Goal: Transaction & Acquisition: Purchase product/service

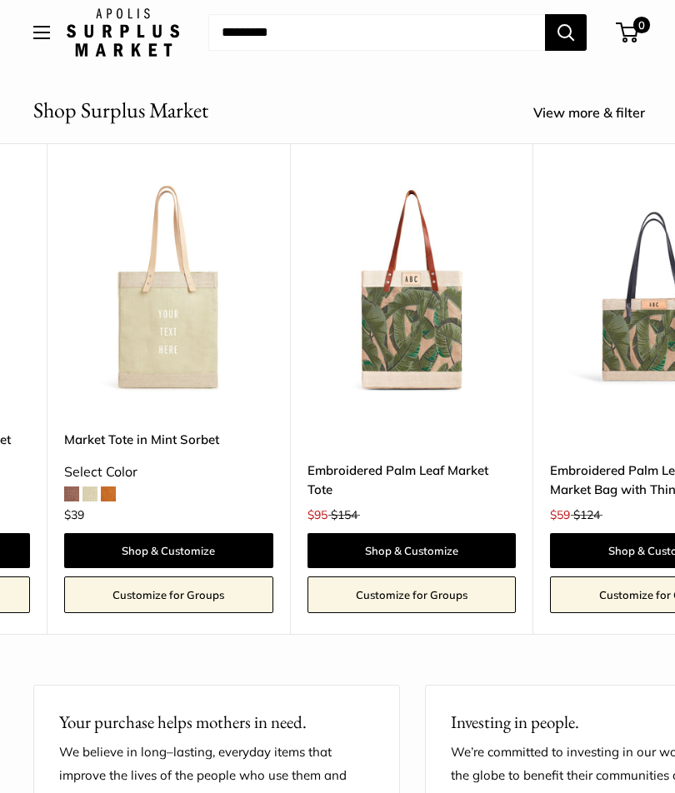
scroll to position [0, 6548]
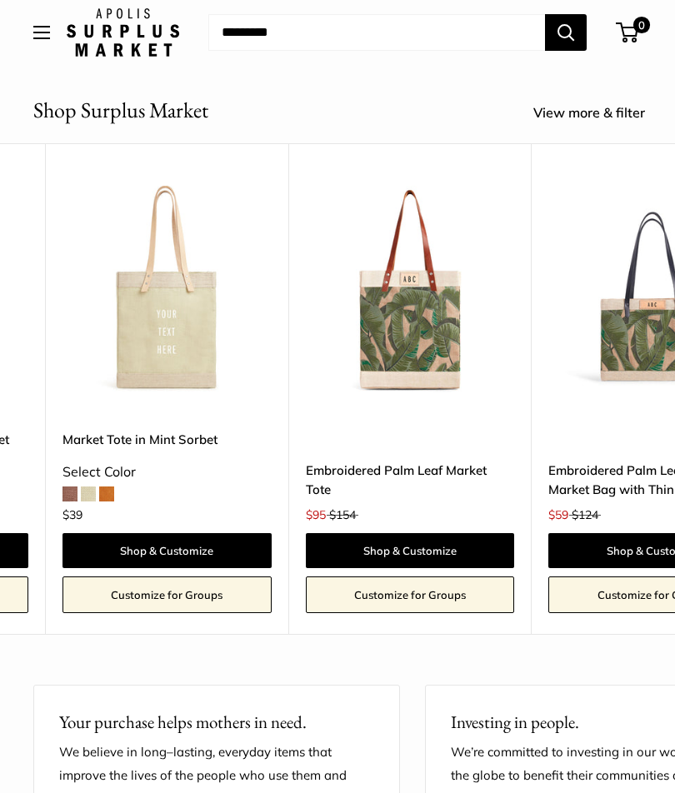
click at [439, 353] on img at bounding box center [410, 290] width 209 height 209
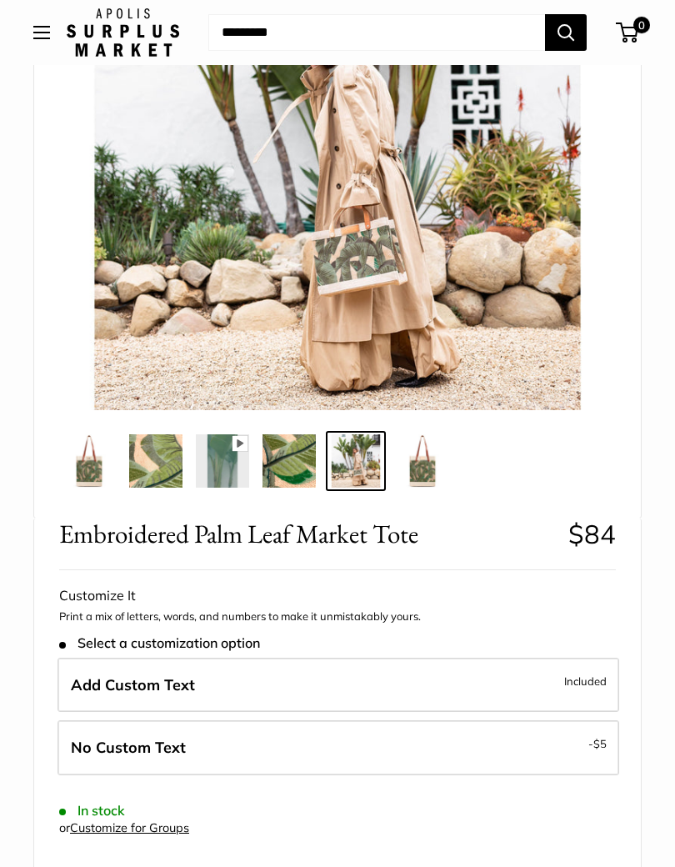
scroll to position [270, 0]
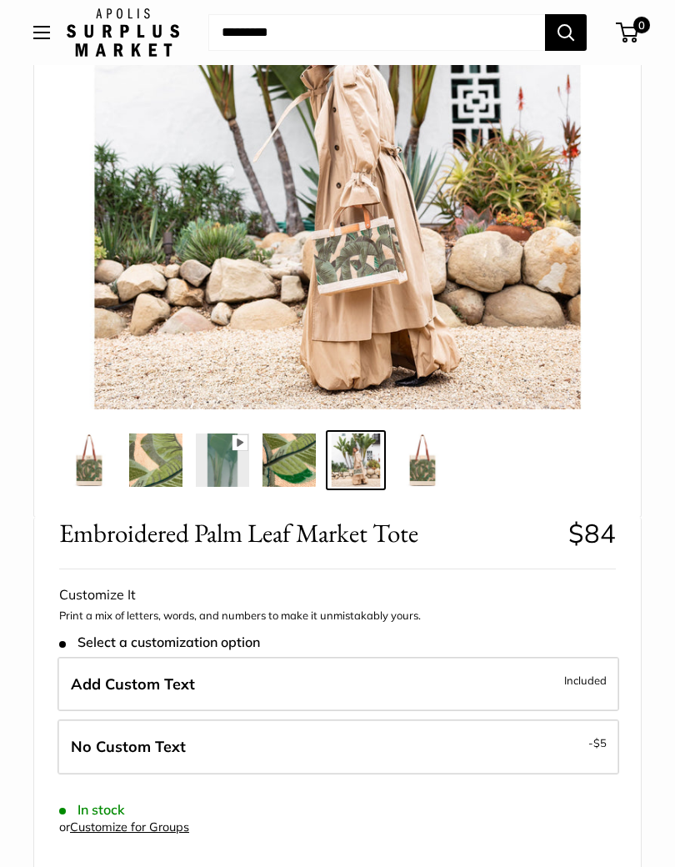
click at [39, 39] on button "Open menu" at bounding box center [41, 32] width 17 height 13
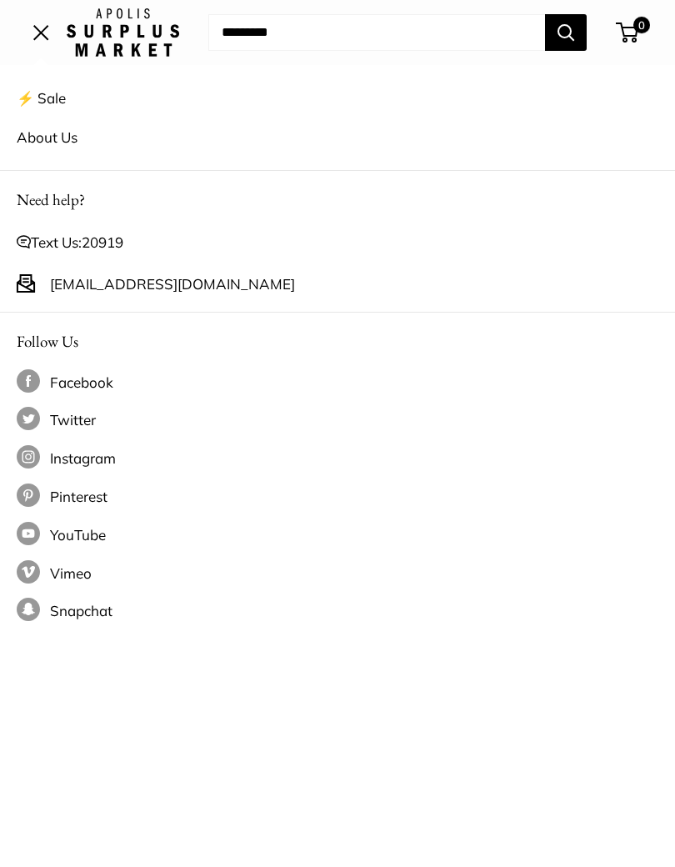
click at [223, 109] on link "⚡️ Sale" at bounding box center [338, 97] width 642 height 39
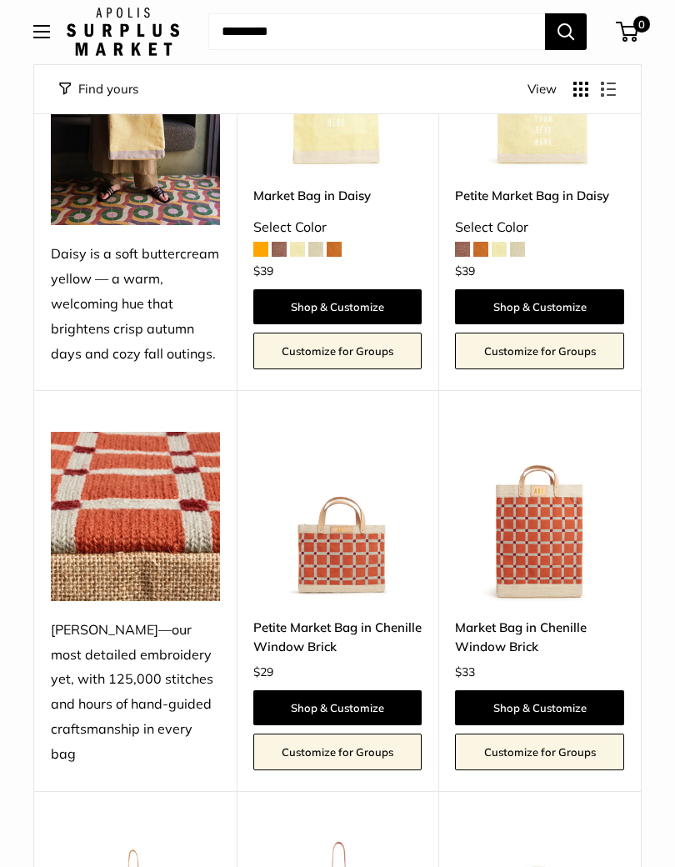
scroll to position [1717, 0]
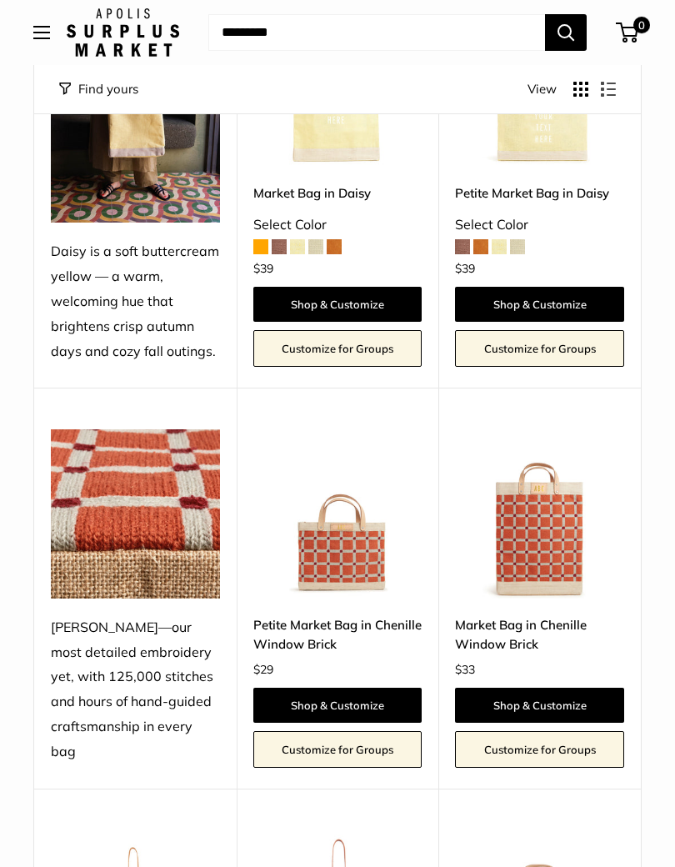
click at [577, 517] on img at bounding box center [539, 513] width 169 height 169
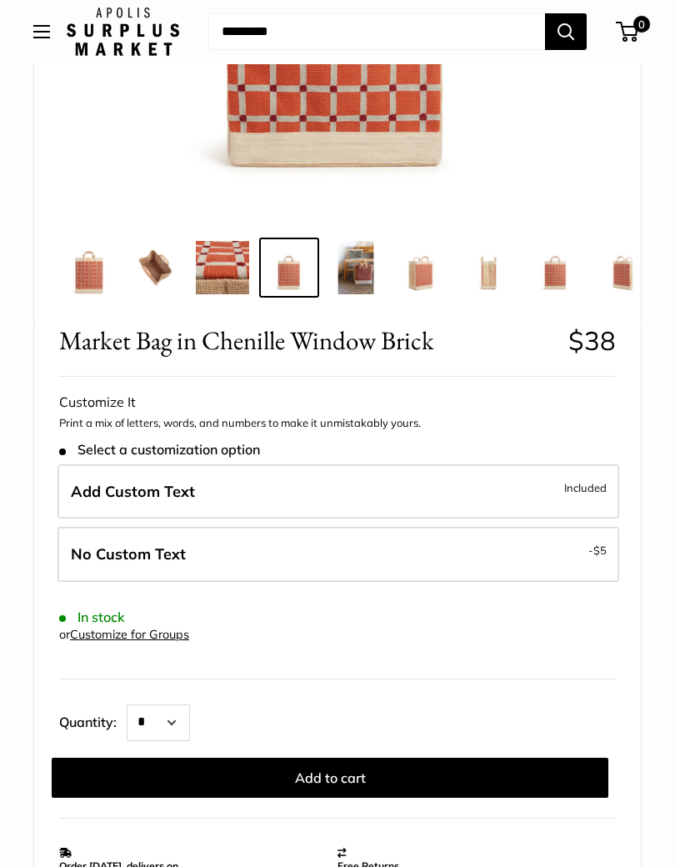
scroll to position [462, 0]
click at [397, 476] on label "Add Custom Text Included" at bounding box center [338, 491] width 562 height 55
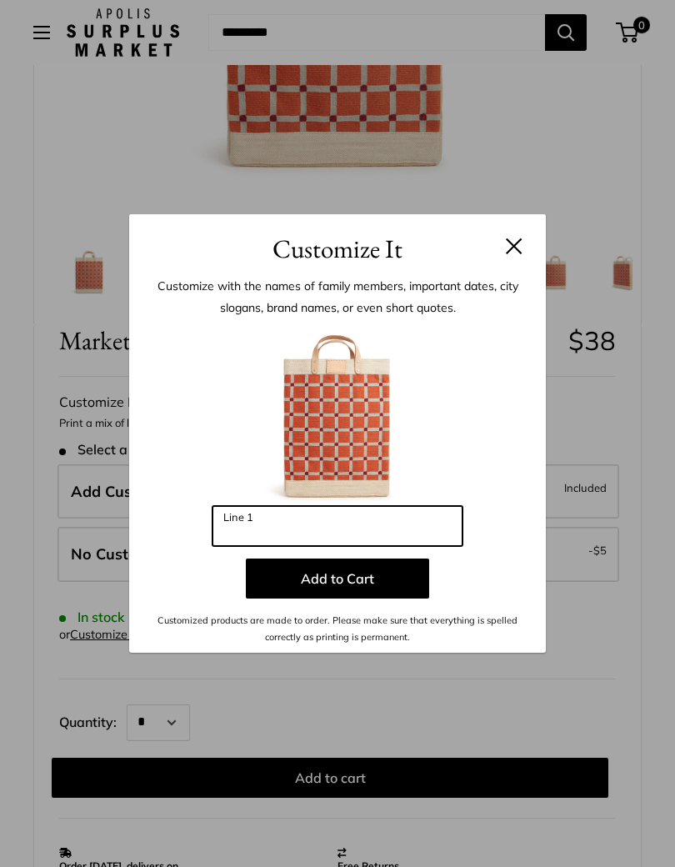
click at [367, 517] on input "Line 1" at bounding box center [337, 526] width 250 height 40
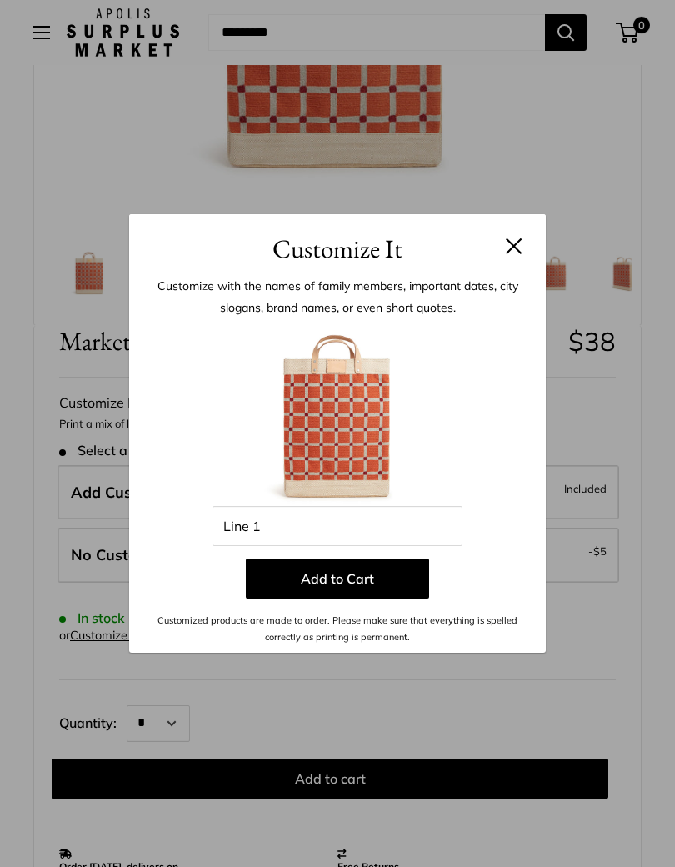
click at [517, 250] on button at bounding box center [514, 245] width 17 height 17
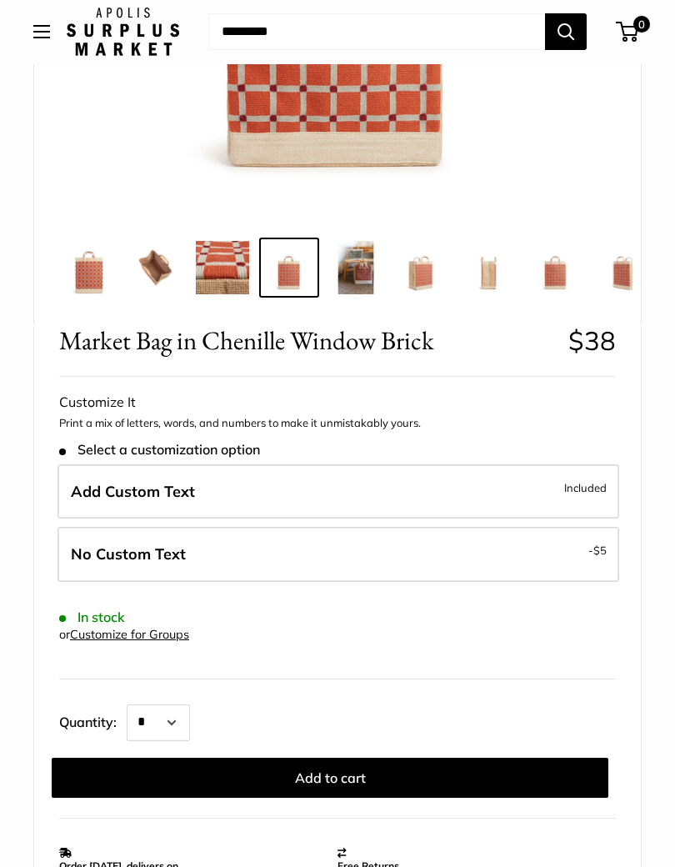
scroll to position [462, 0]
click at [377, 483] on label "Add Custom Text Included" at bounding box center [338, 491] width 562 height 55
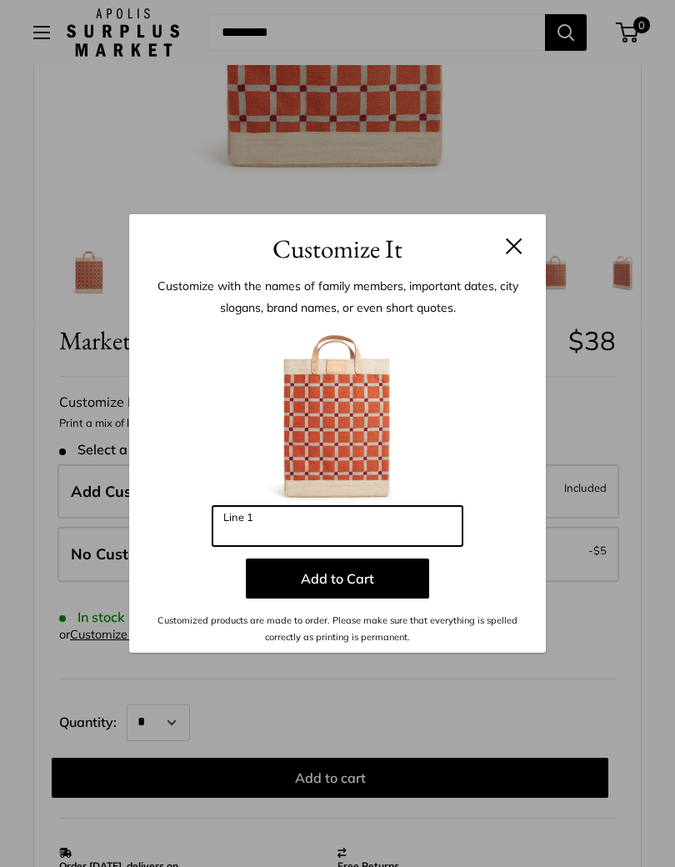
click at [367, 520] on input "Line 1" at bounding box center [337, 526] width 250 height 40
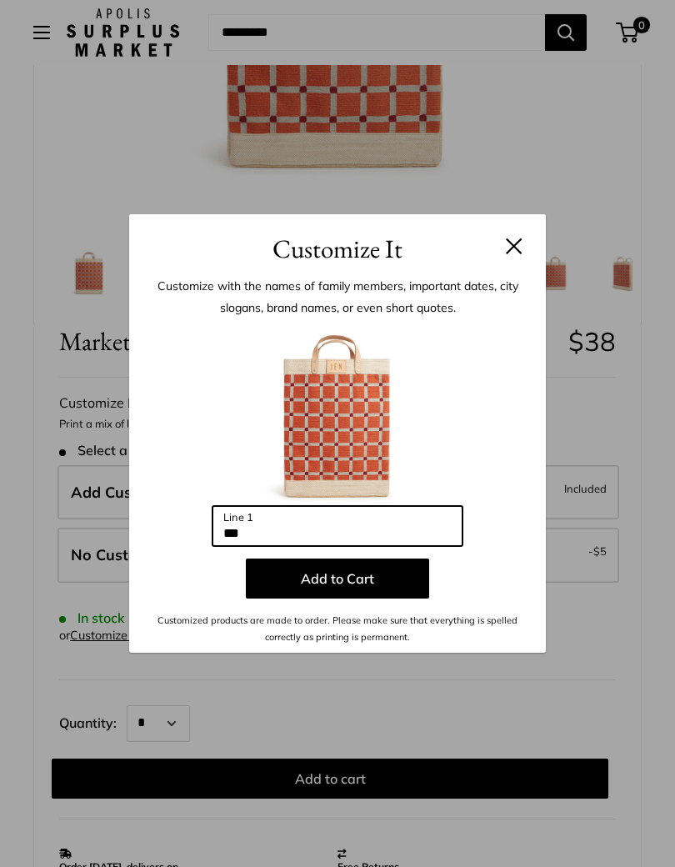
type input "***"
click at [375, 572] on button "Add to Cart" at bounding box center [337, 578] width 183 height 40
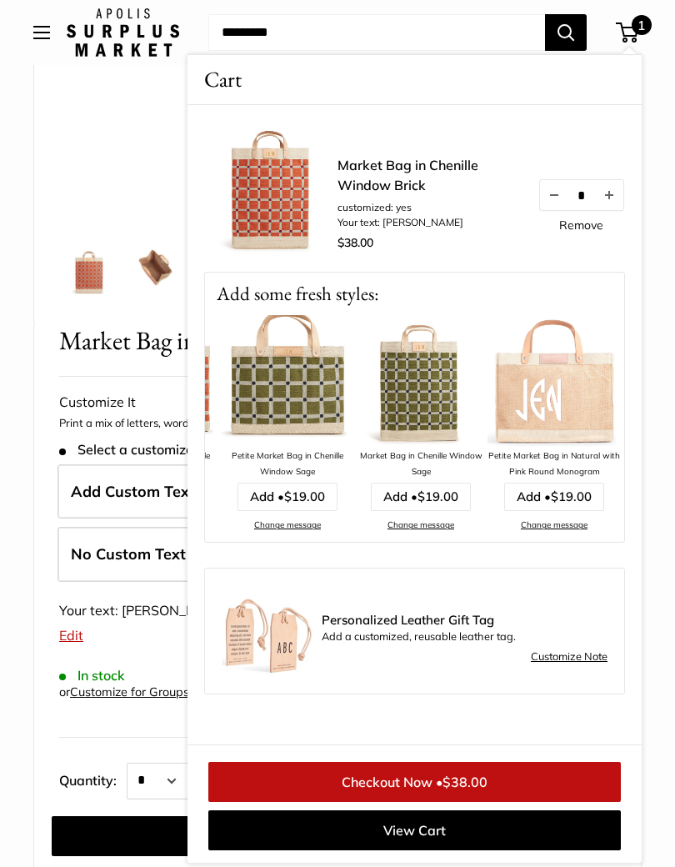
scroll to position [0, 389]
click at [33, 39] on button "Open menu" at bounding box center [41, 32] width 17 height 13
